Goal: Task Accomplishment & Management: Use online tool/utility

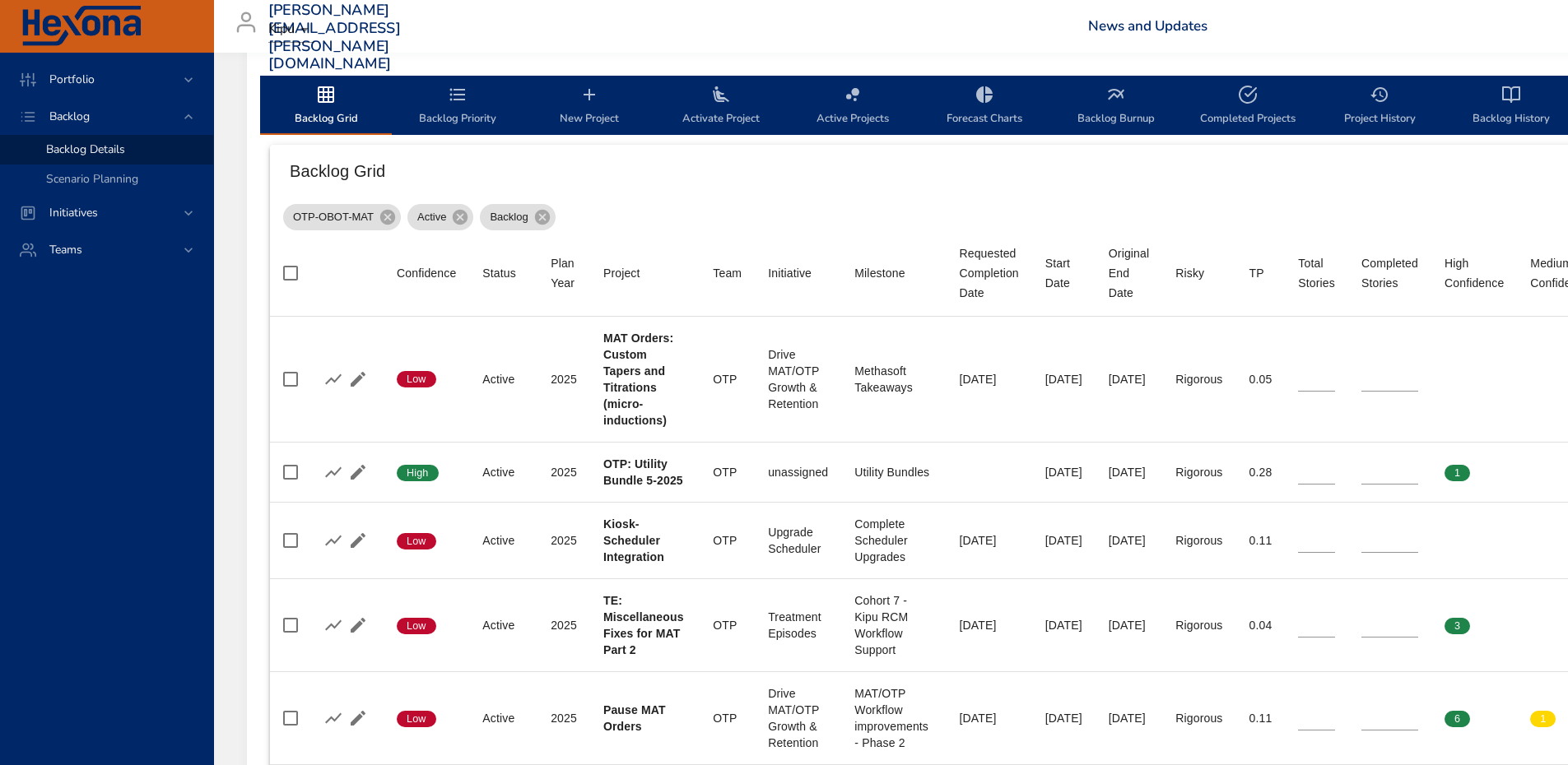
scroll to position [464, 0]
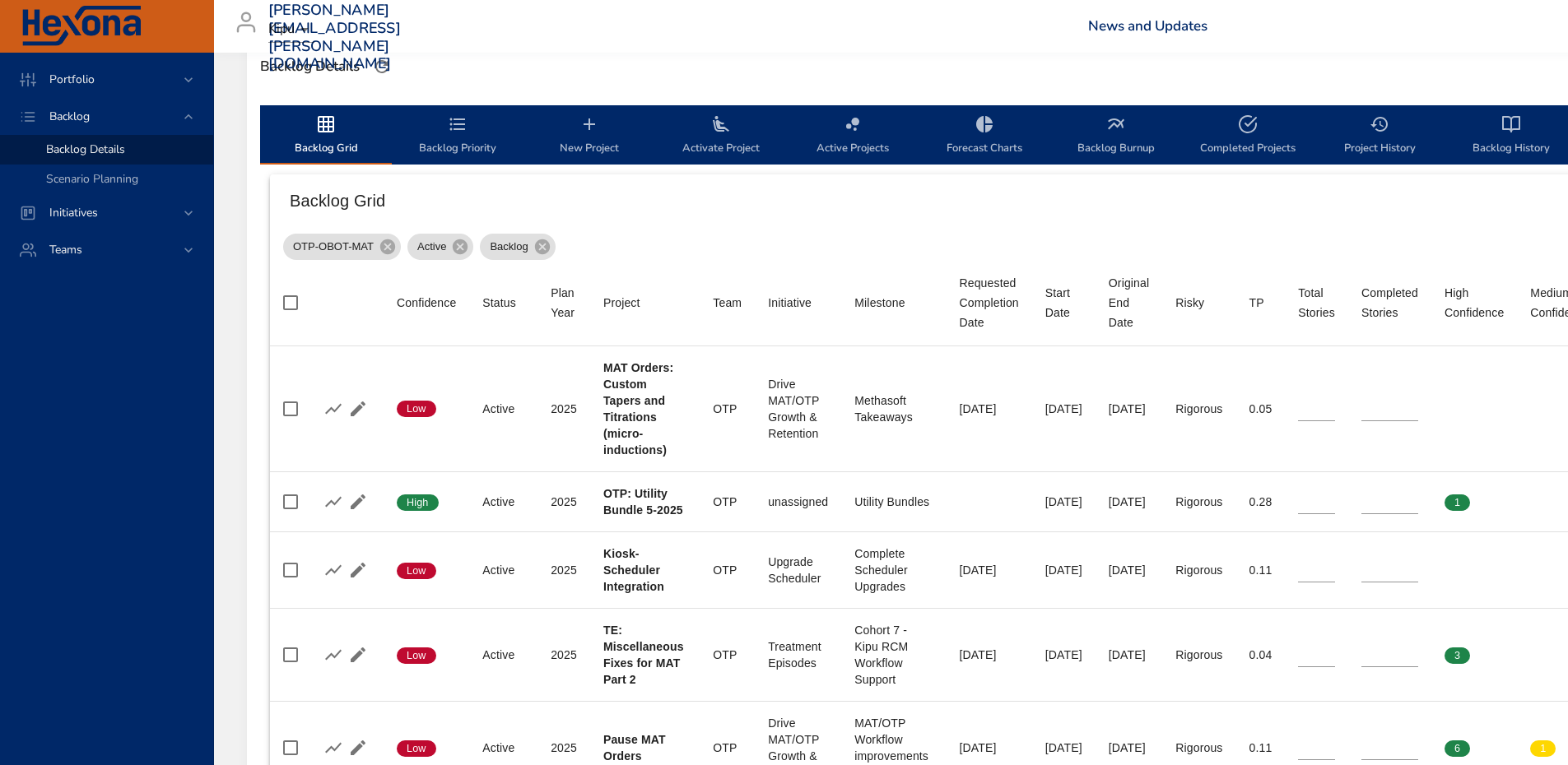
click at [715, 137] on span "Activate Project" at bounding box center [721, 136] width 112 height 44
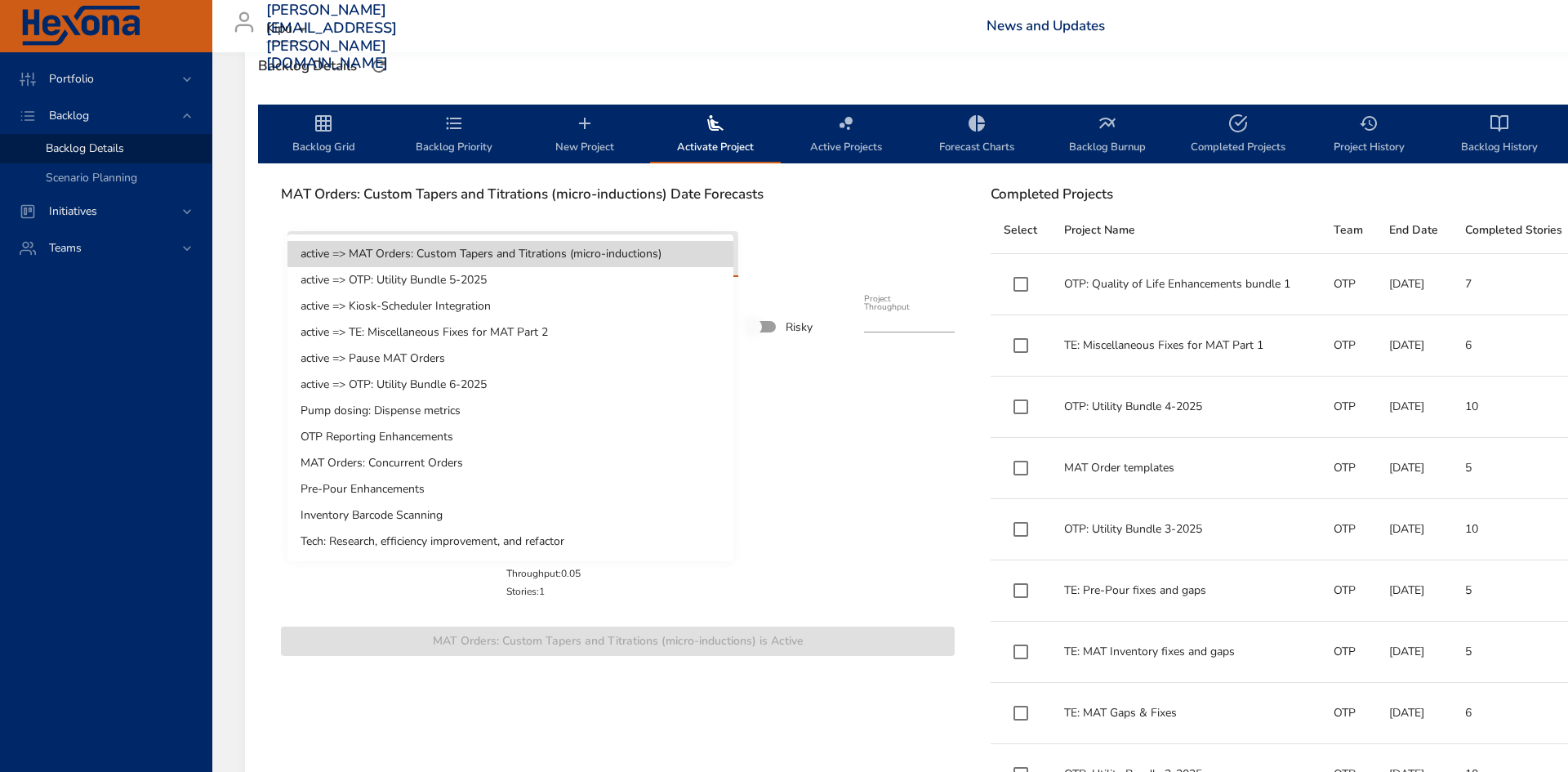
click at [446, 406] on li "Pump dosing: Dispense metrics" at bounding box center [511, 411] width 446 height 26
type input "*"
type input "****"
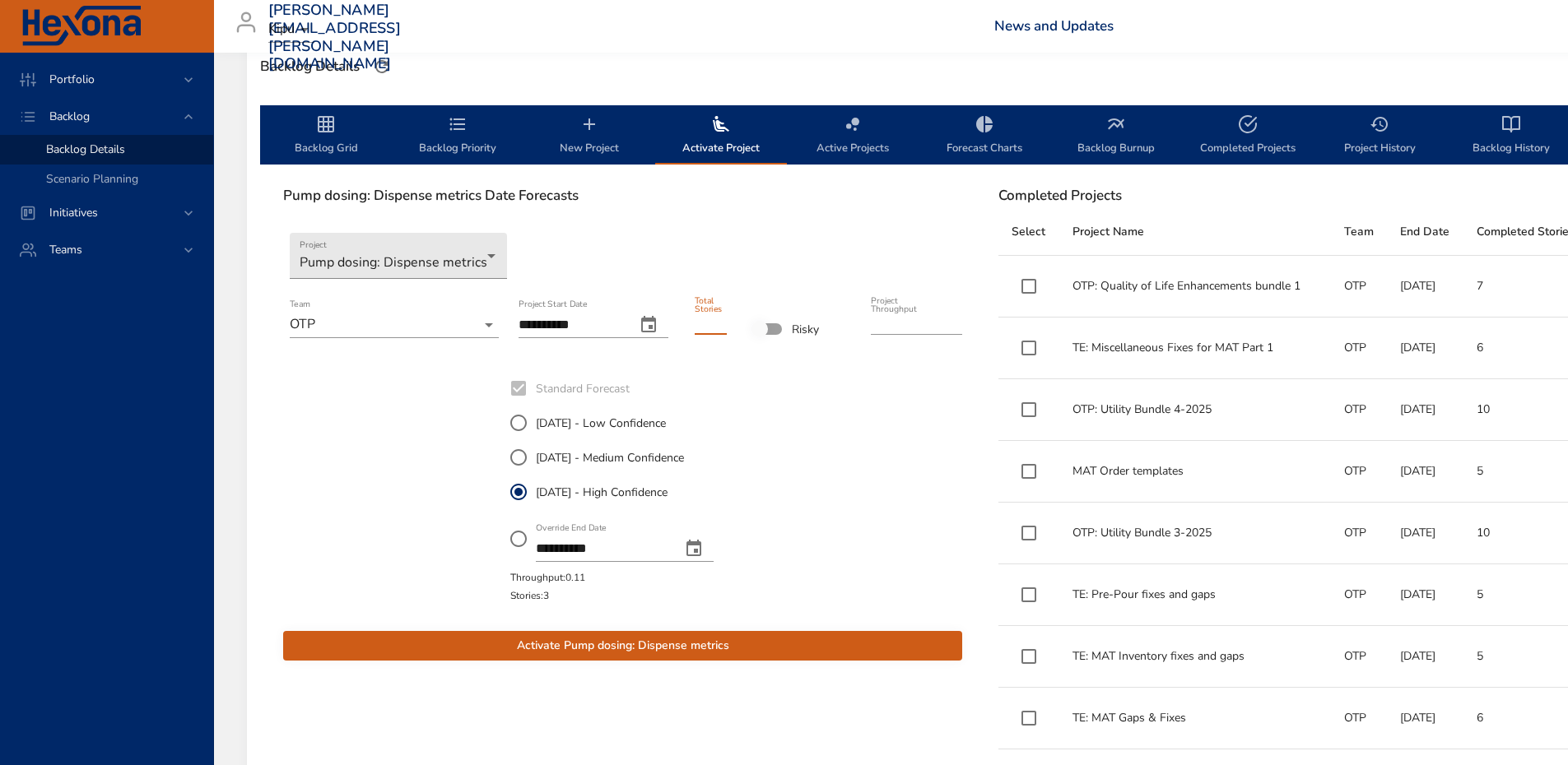
click at [707, 317] on input "*" at bounding box center [710, 322] width 32 height 27
click at [720, 323] on input "*" at bounding box center [710, 322] width 32 height 27
type input "*"
click at [720, 323] on input "*" at bounding box center [710, 322] width 32 height 27
click at [650, 644] on span "Activate Pump dosing: Dispense metrics" at bounding box center [622, 646] width 652 height 21
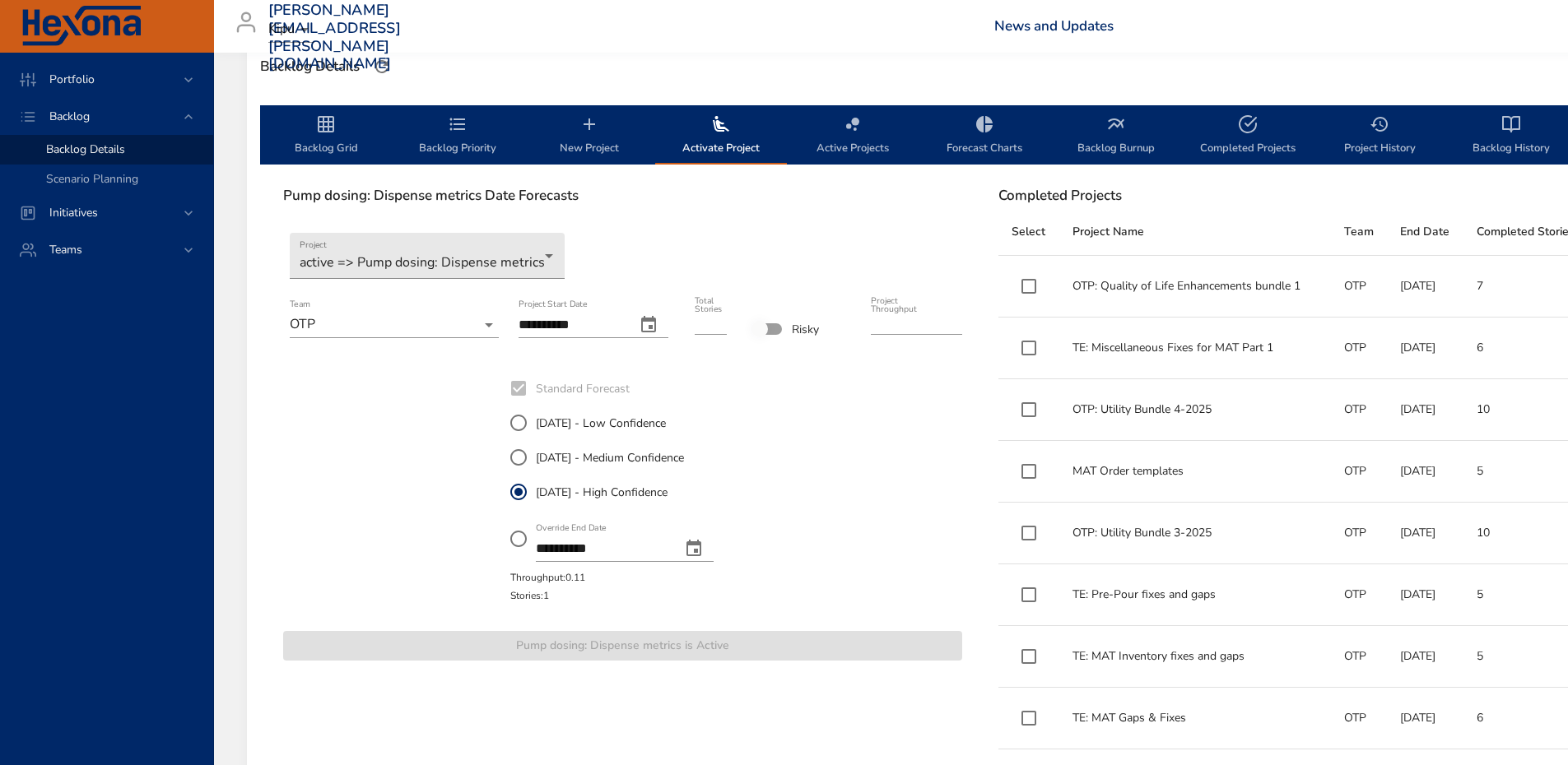
click at [331, 141] on span "Backlog Grid" at bounding box center [326, 136] width 112 height 44
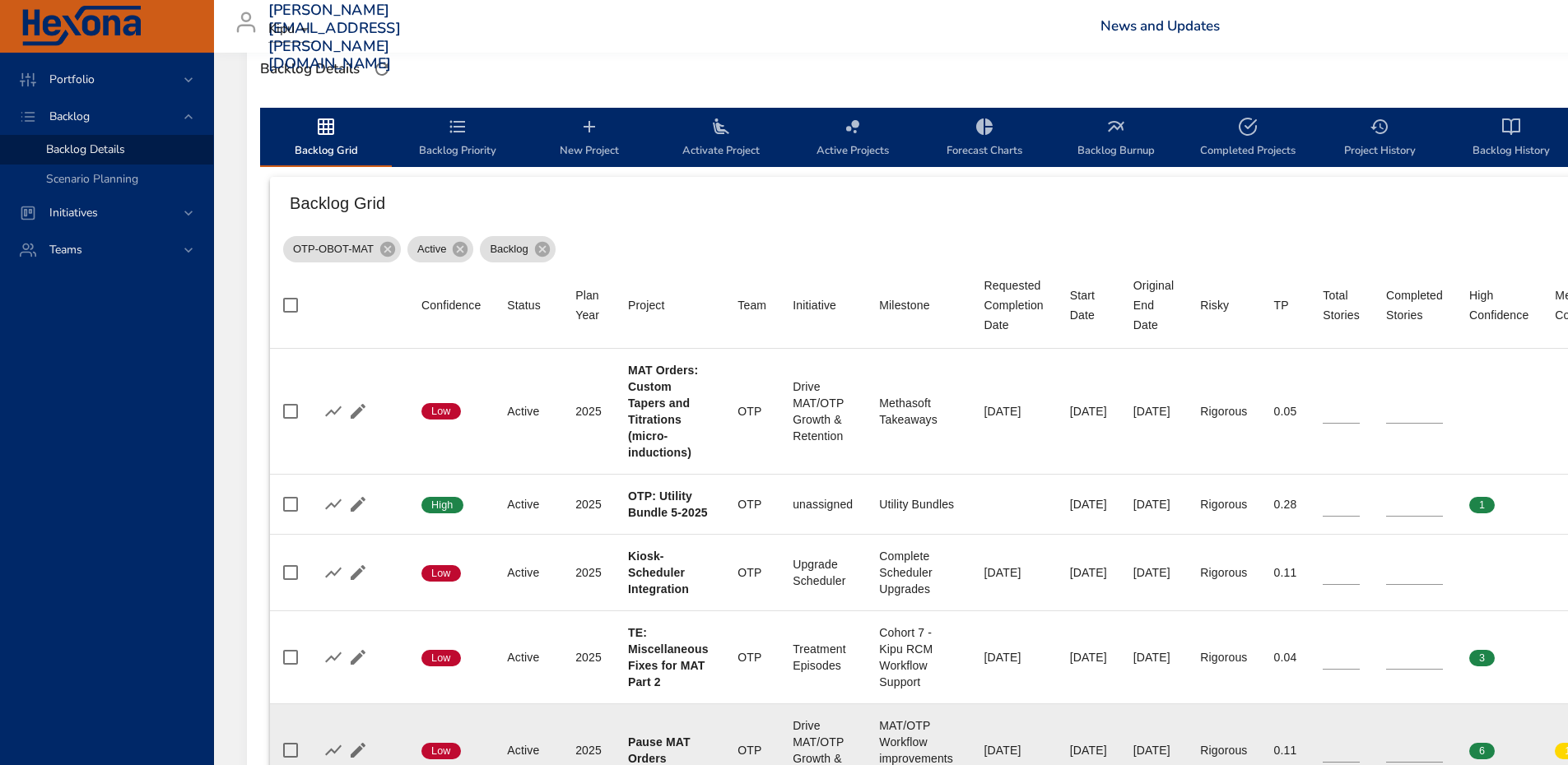
scroll to position [382, 0]
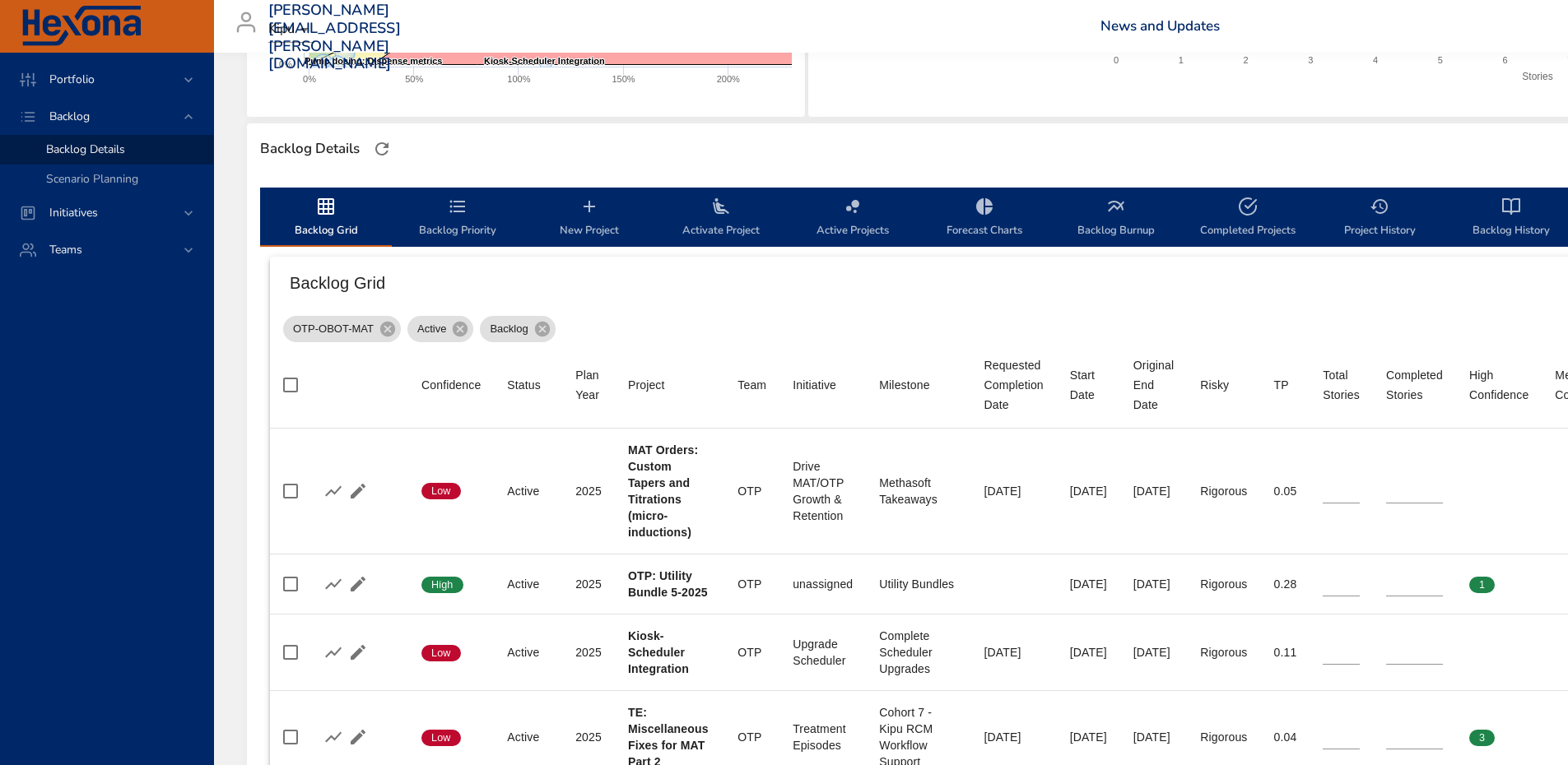
click at [460, 228] on span "Backlog Priority" at bounding box center [458, 219] width 112 height 44
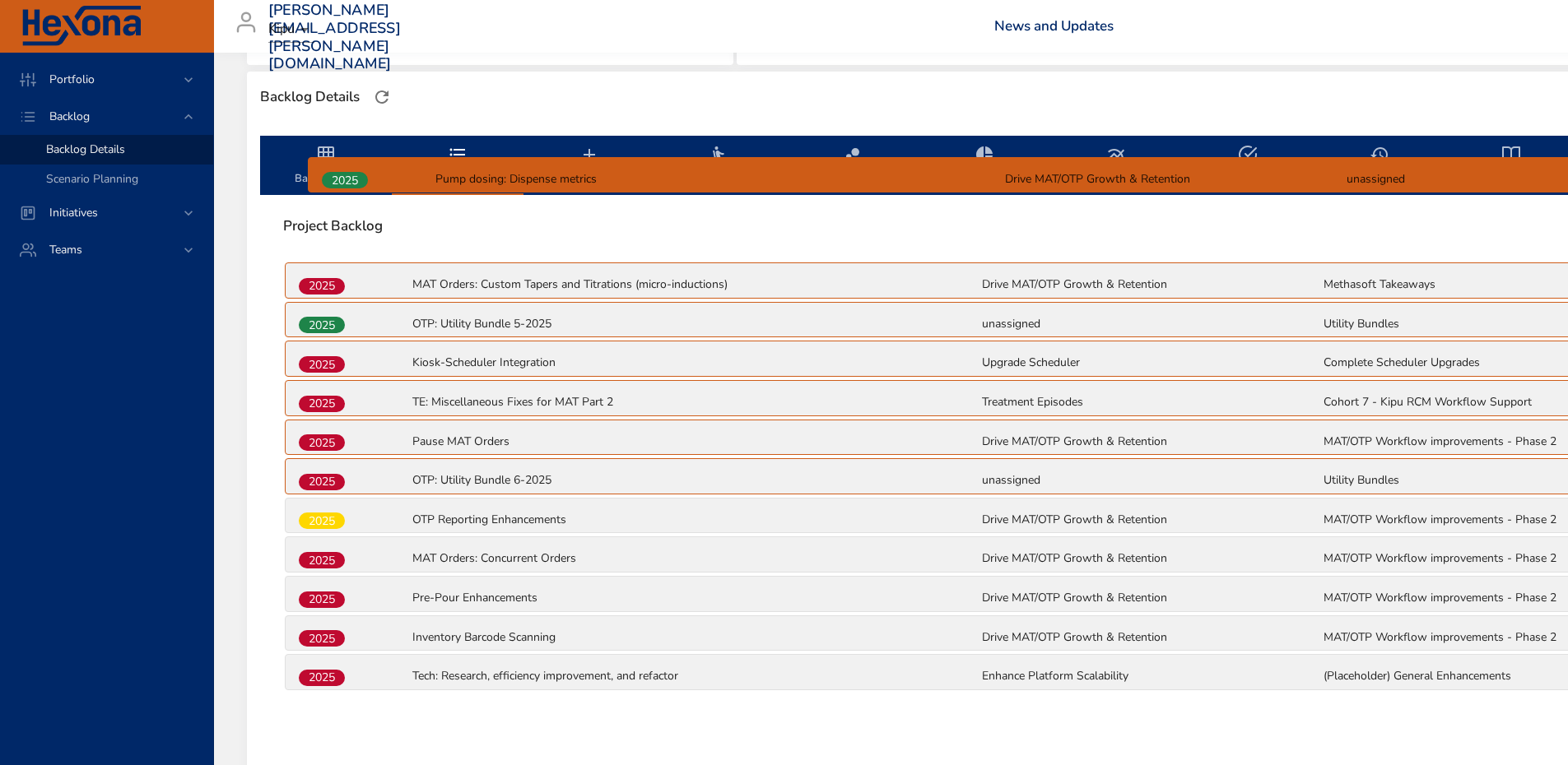
scroll to position [431, 0]
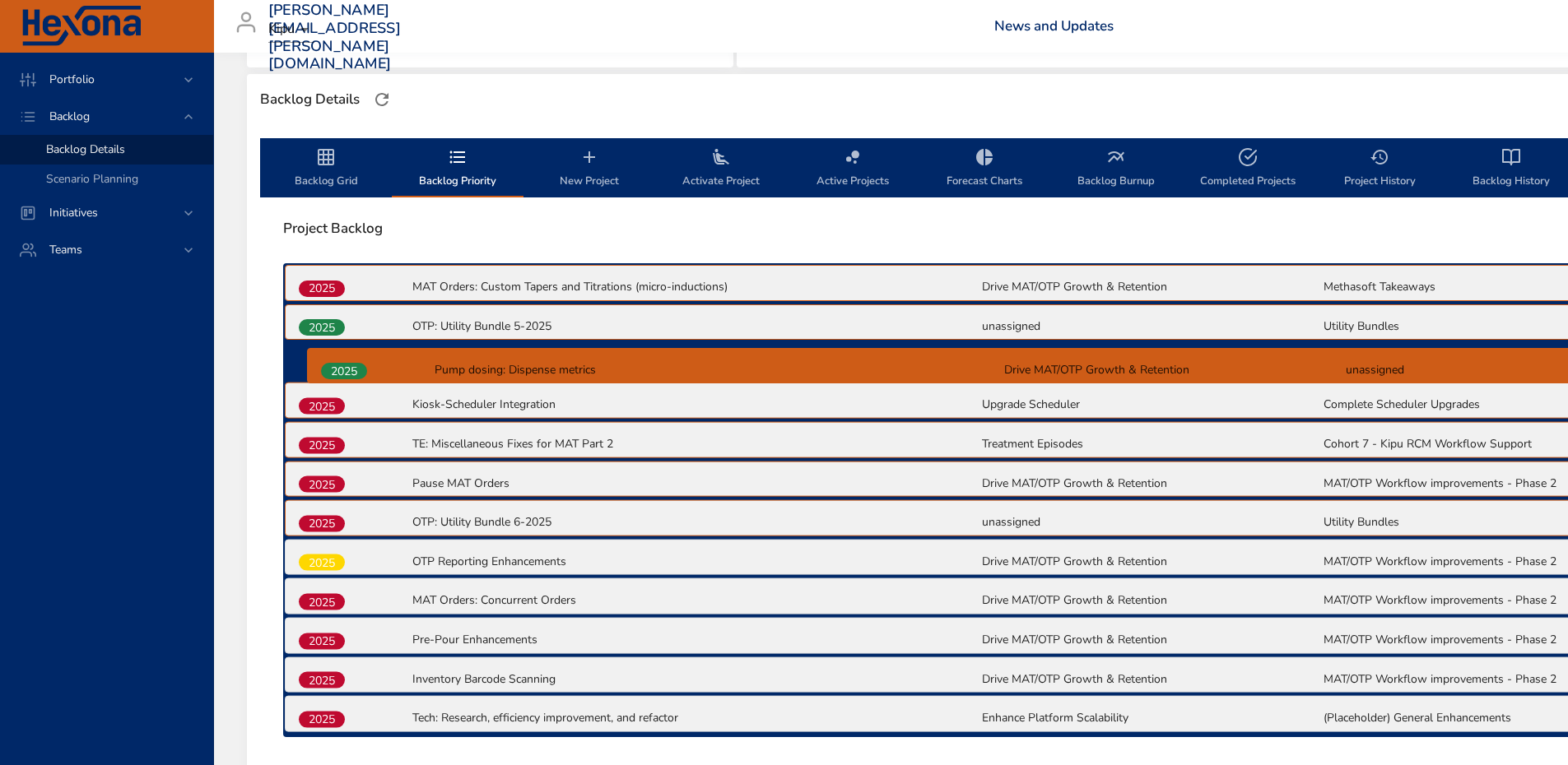
drag, startPoint x: 334, startPoint y: 404, endPoint x: 355, endPoint y: 364, distance: 45.2
click at [355, 364] on div "2025 MAT Orders: Custom Tapers and Titrations (micro-inductions) Drive MAT/OTP …" at bounding box center [980, 500] width 1394 height 473
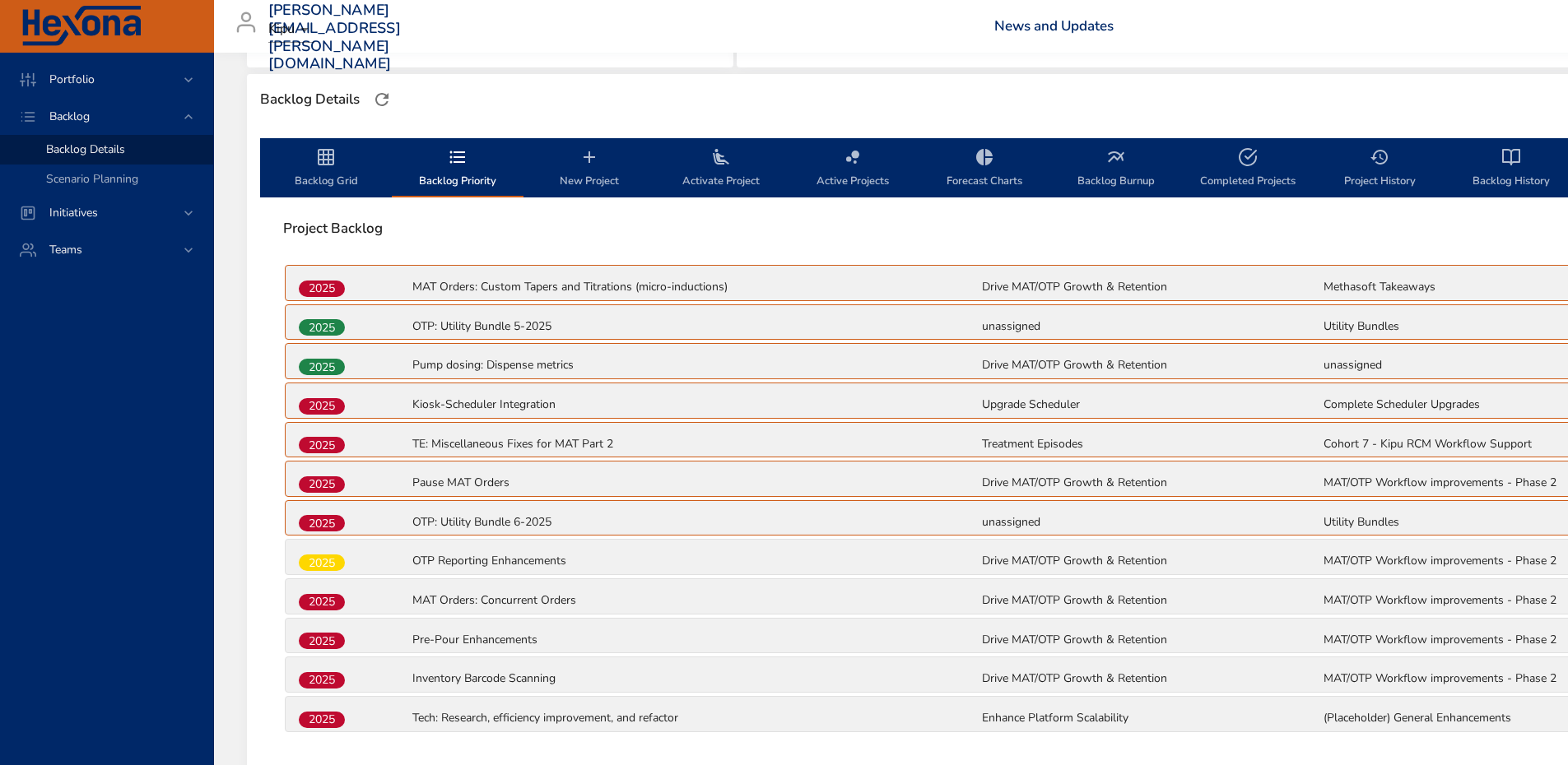
click at [324, 158] on icon "backlog-tab" at bounding box center [325, 157] width 16 height 16
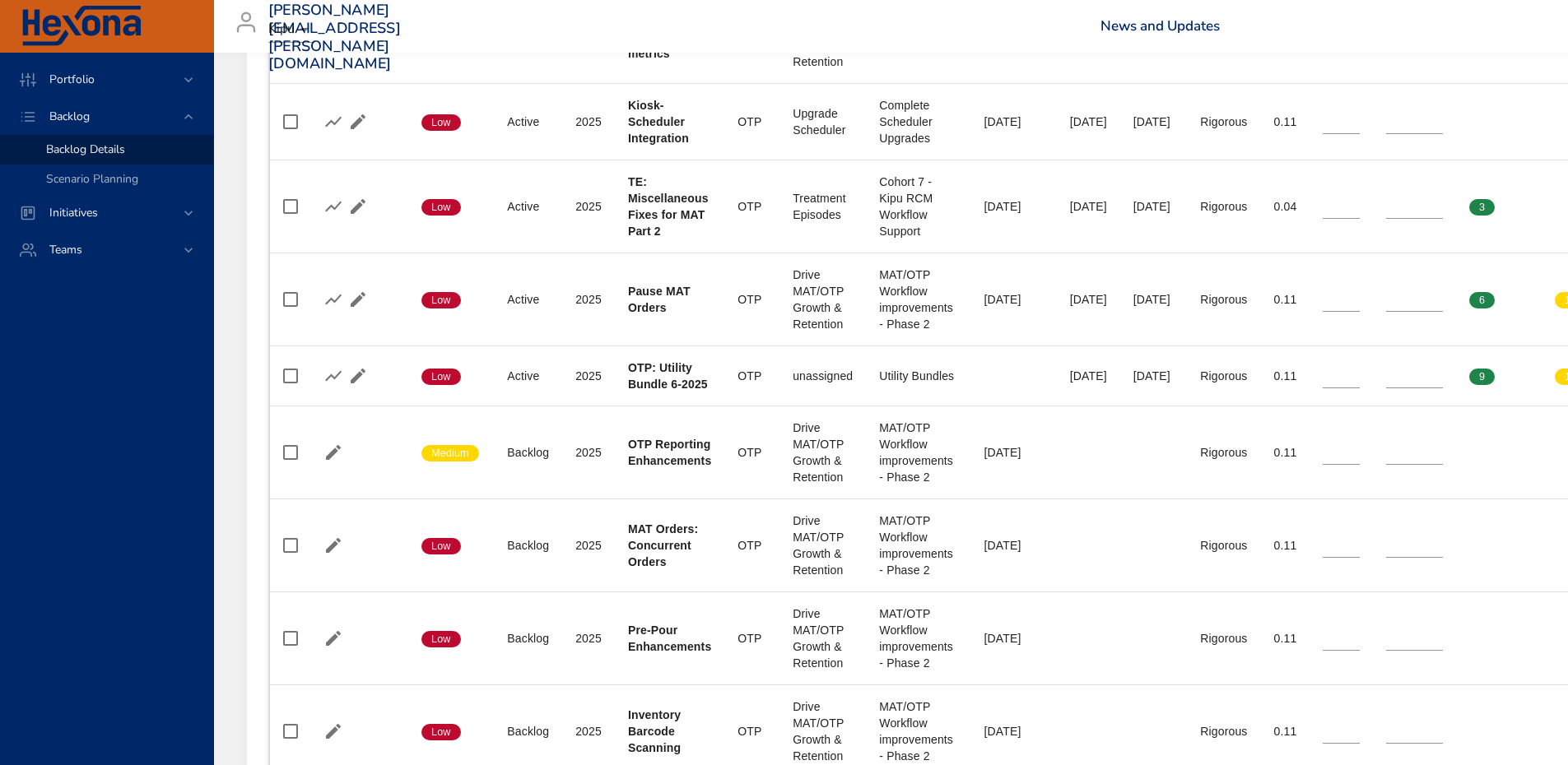
scroll to position [1007, 0]
